Goal: Navigation & Orientation: Find specific page/section

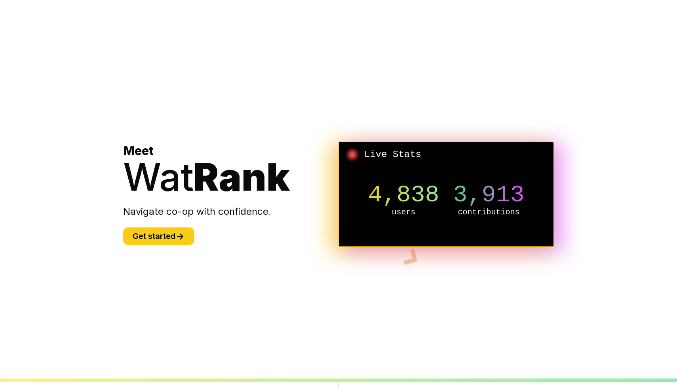
click at [161, 245] on section "Meet Wat Rank Navigate co-op with confidence. Get started Live Stats 4,838 user…" at bounding box center [338, 194] width 456 height 388
click at [165, 235] on button "Get started" at bounding box center [158, 236] width 71 height 17
